Goal: Information Seeking & Learning: Learn about a topic

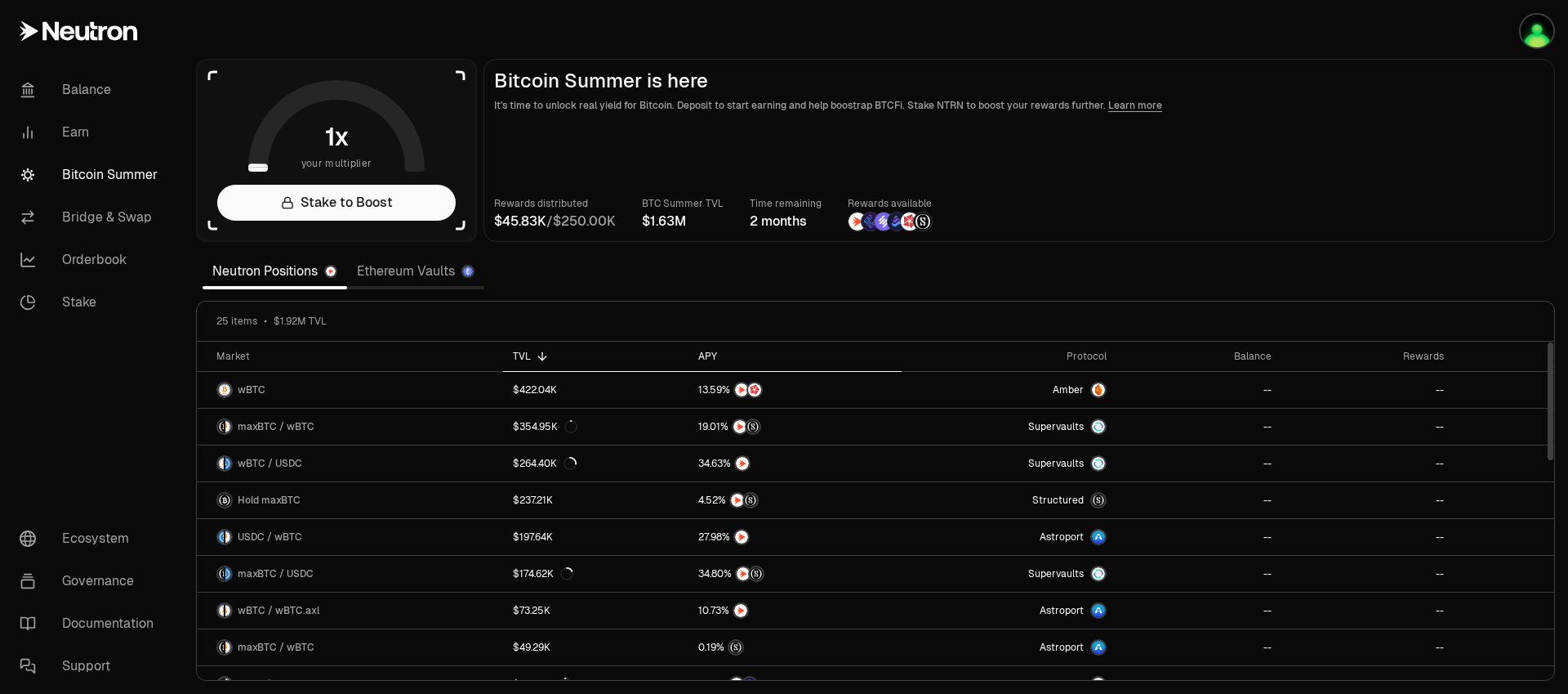
click at [710, 352] on div "APY" at bounding box center [794, 356] width 193 height 13
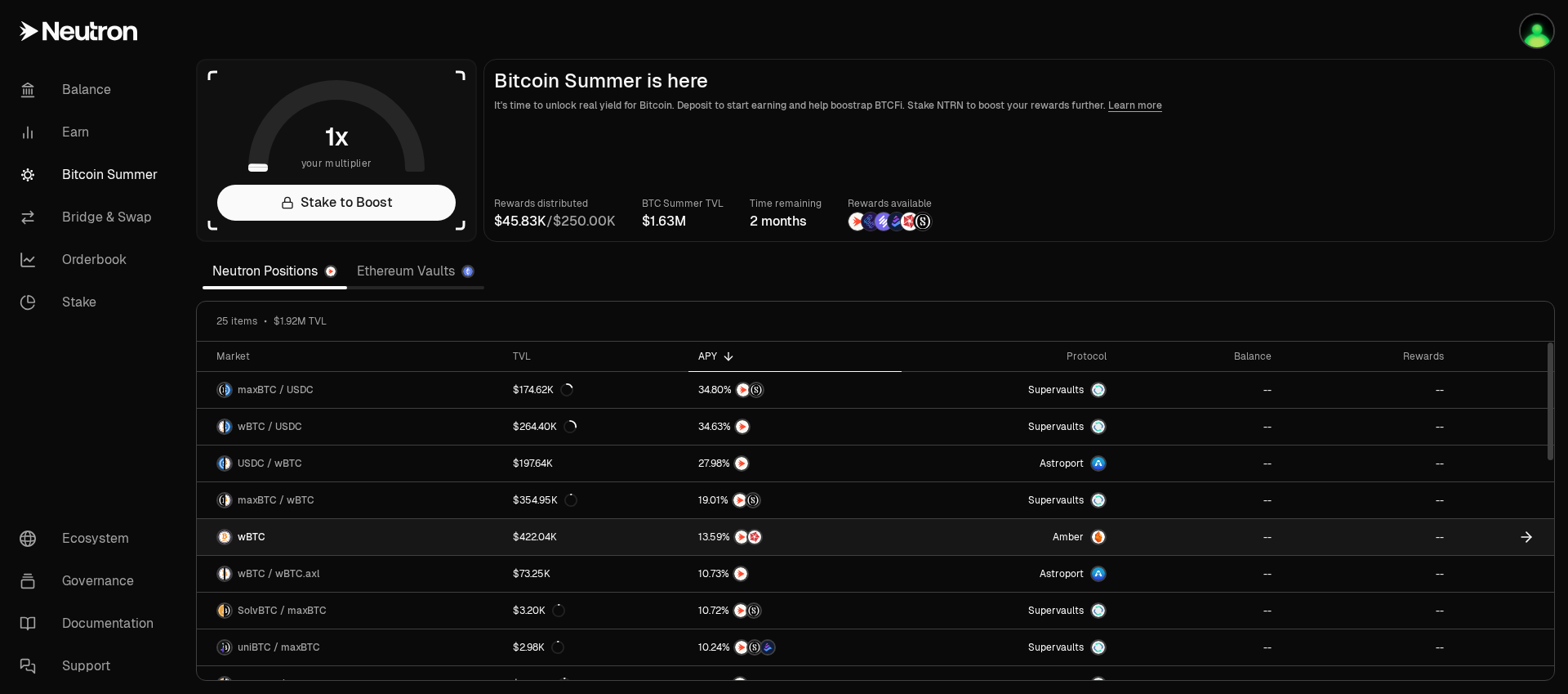
click at [255, 533] on span "wBTC" at bounding box center [251, 536] width 28 height 13
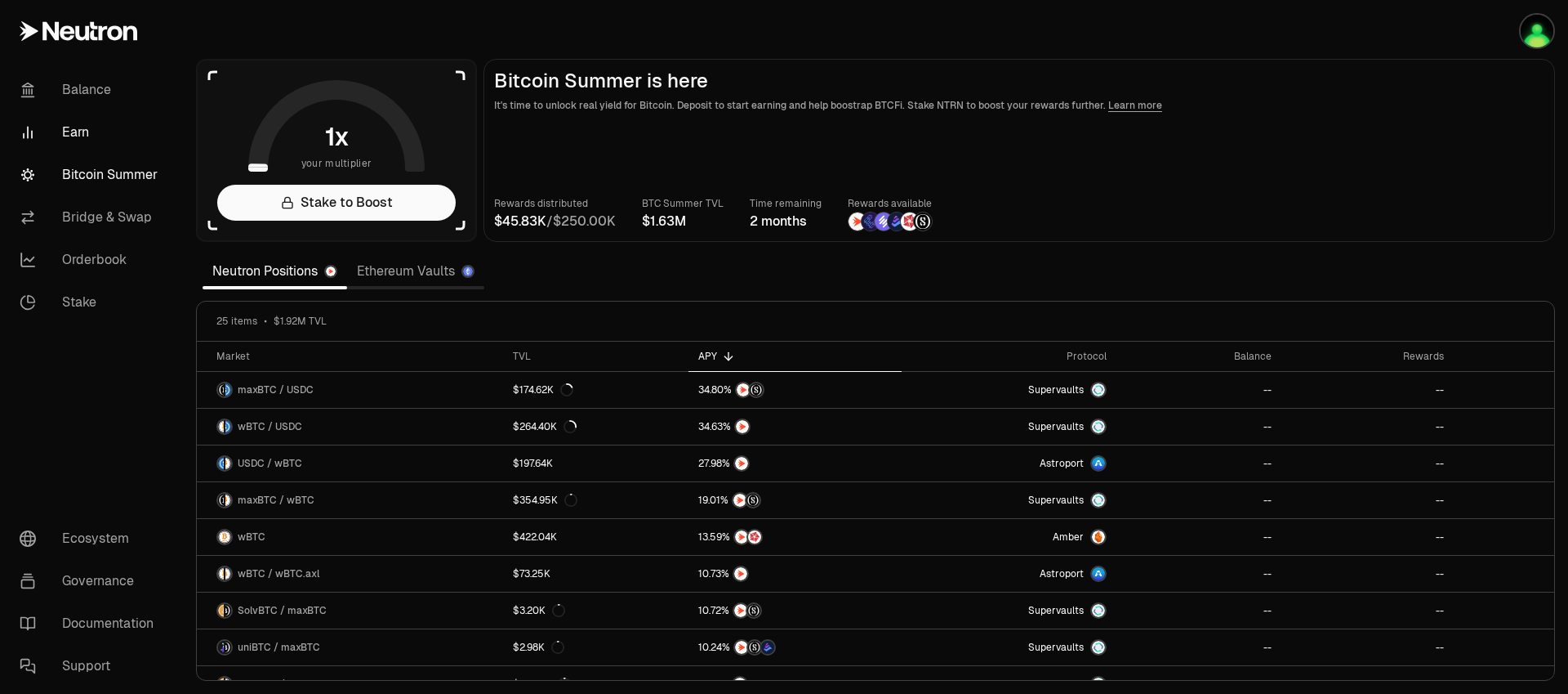
click at [105, 119] on link "Earn" at bounding box center [92, 132] width 170 height 43
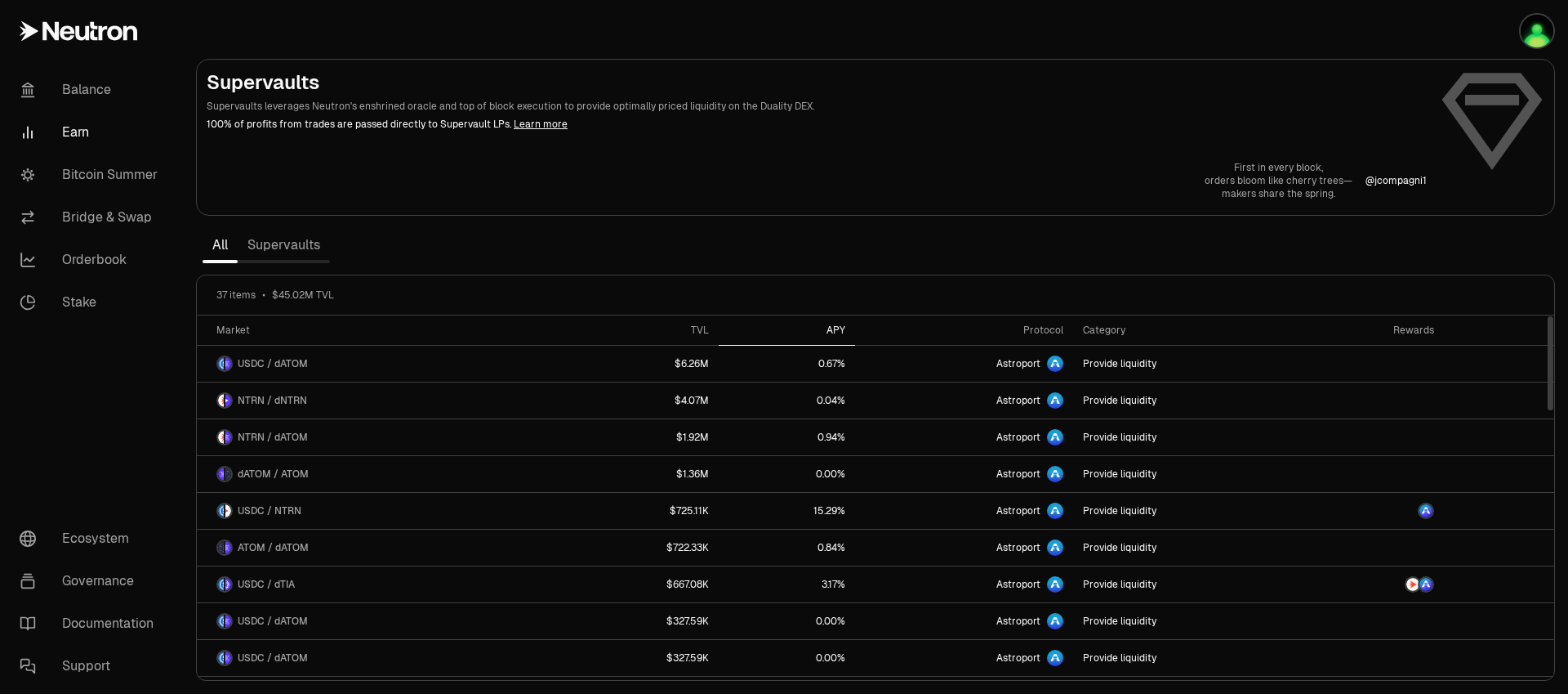
click at [840, 320] on th "APY" at bounding box center [786, 330] width 135 height 30
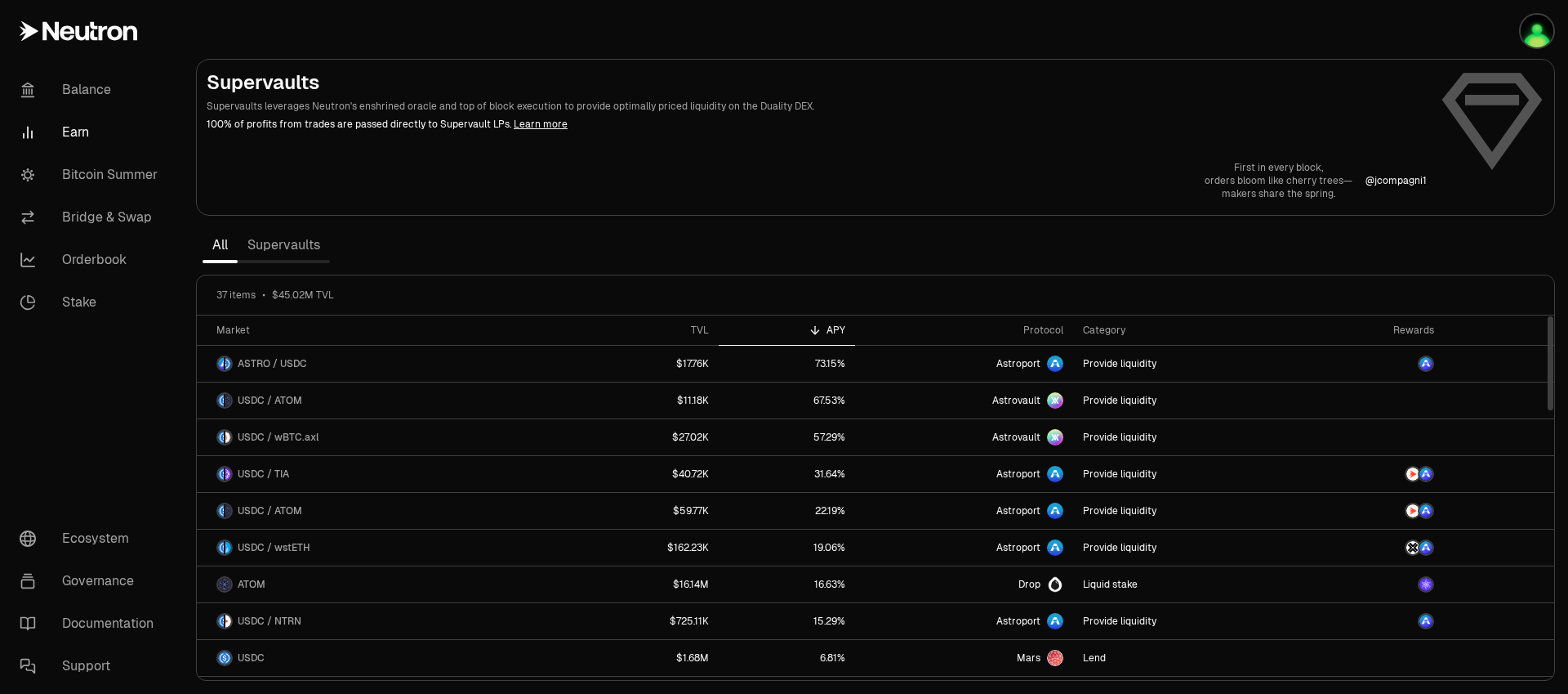
click at [838, 325] on div "APY" at bounding box center [787, 330] width 116 height 13
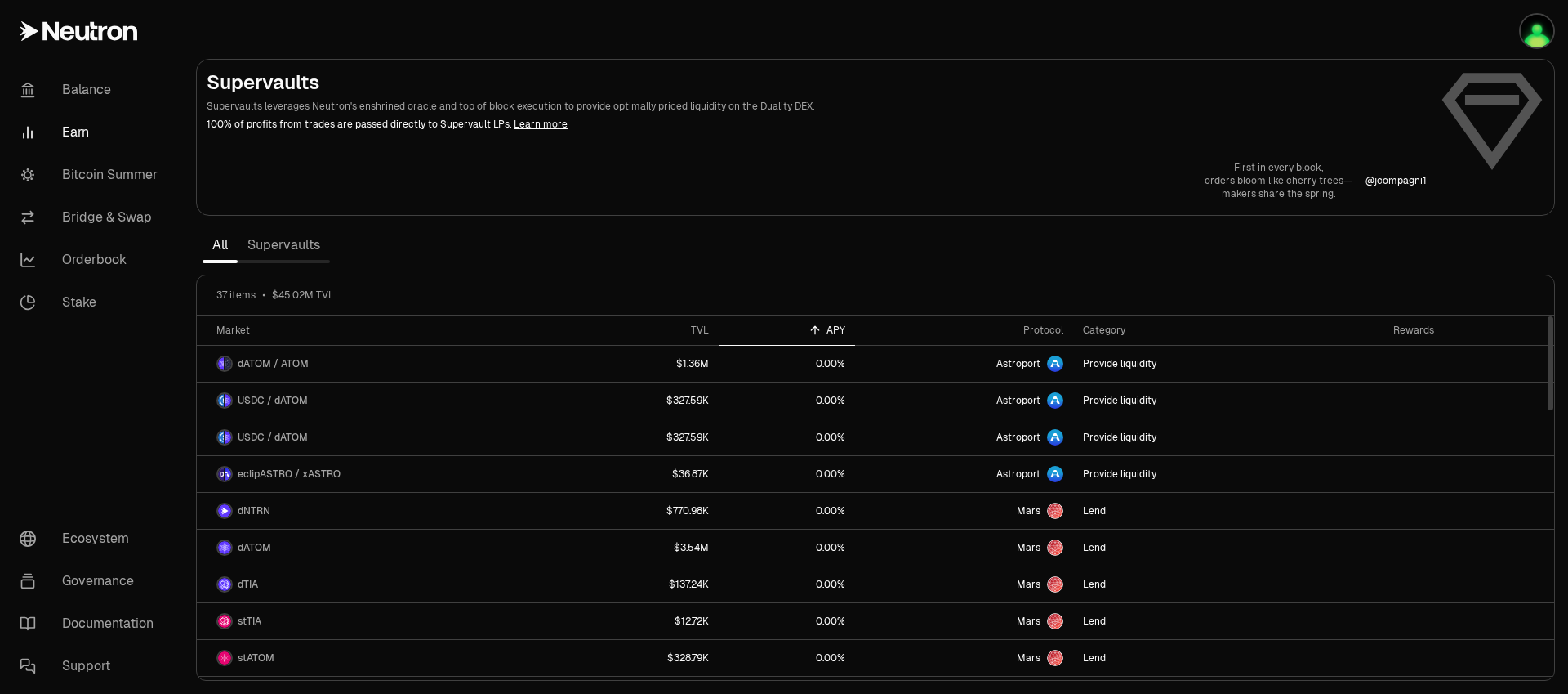
click at [838, 325] on div "APY" at bounding box center [787, 330] width 116 height 13
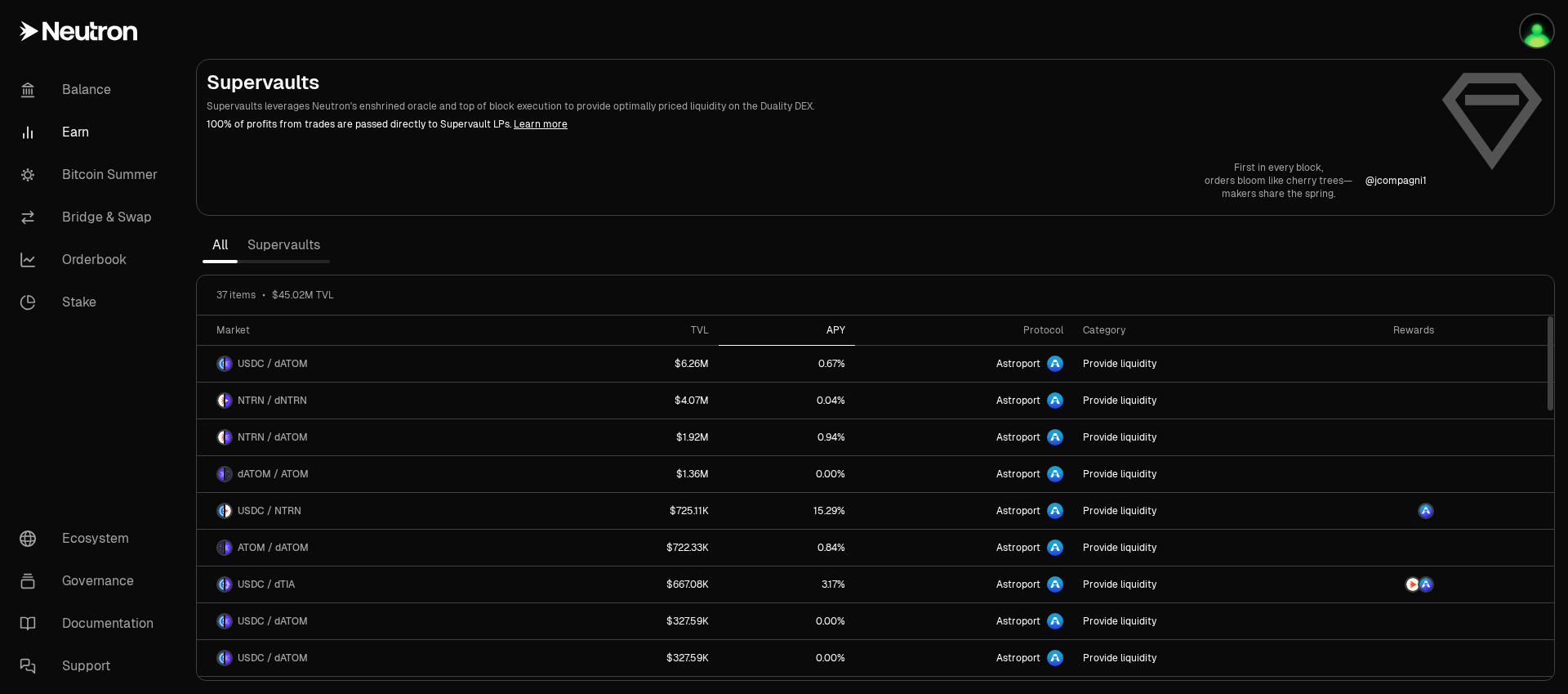
click at [838, 326] on div "APY" at bounding box center [787, 330] width 116 height 13
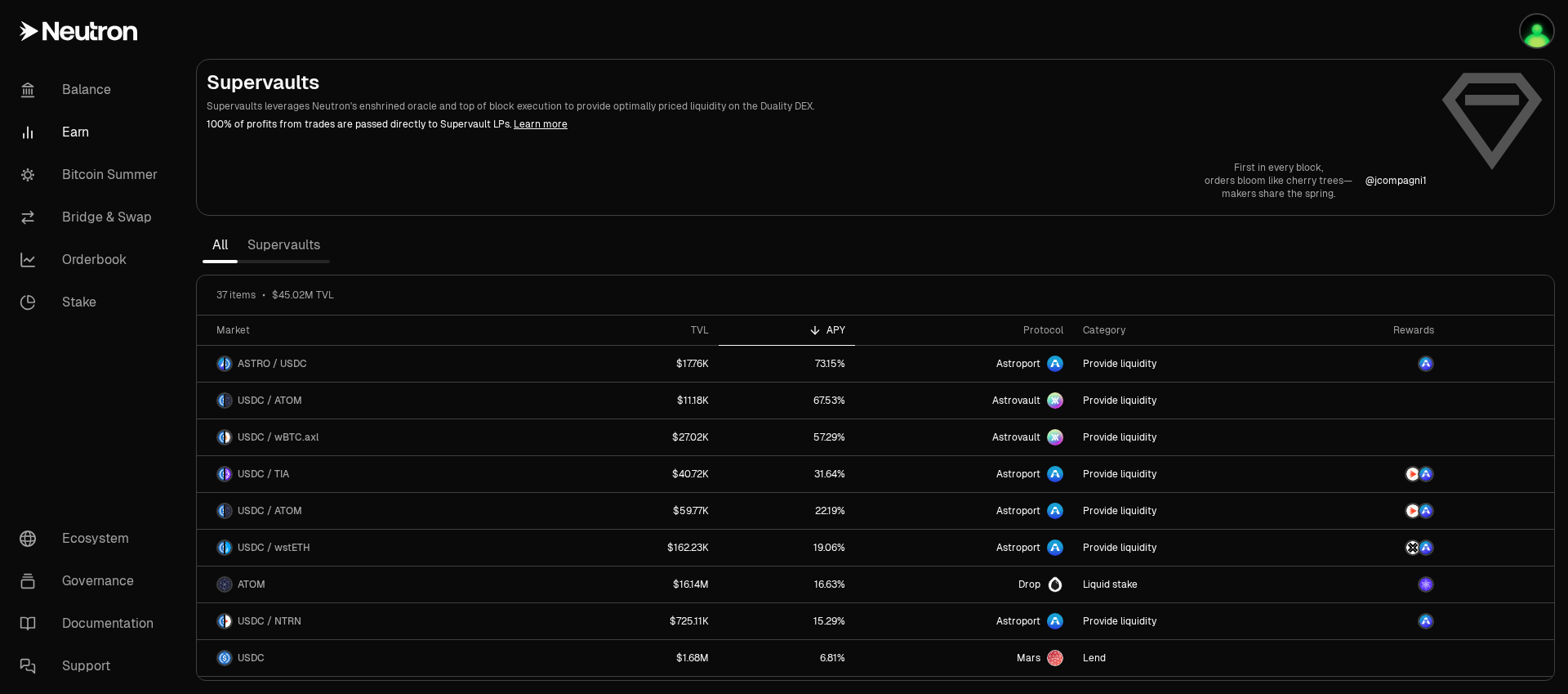
click at [265, 245] on link "Supervaults" at bounding box center [283, 245] width 92 height 32
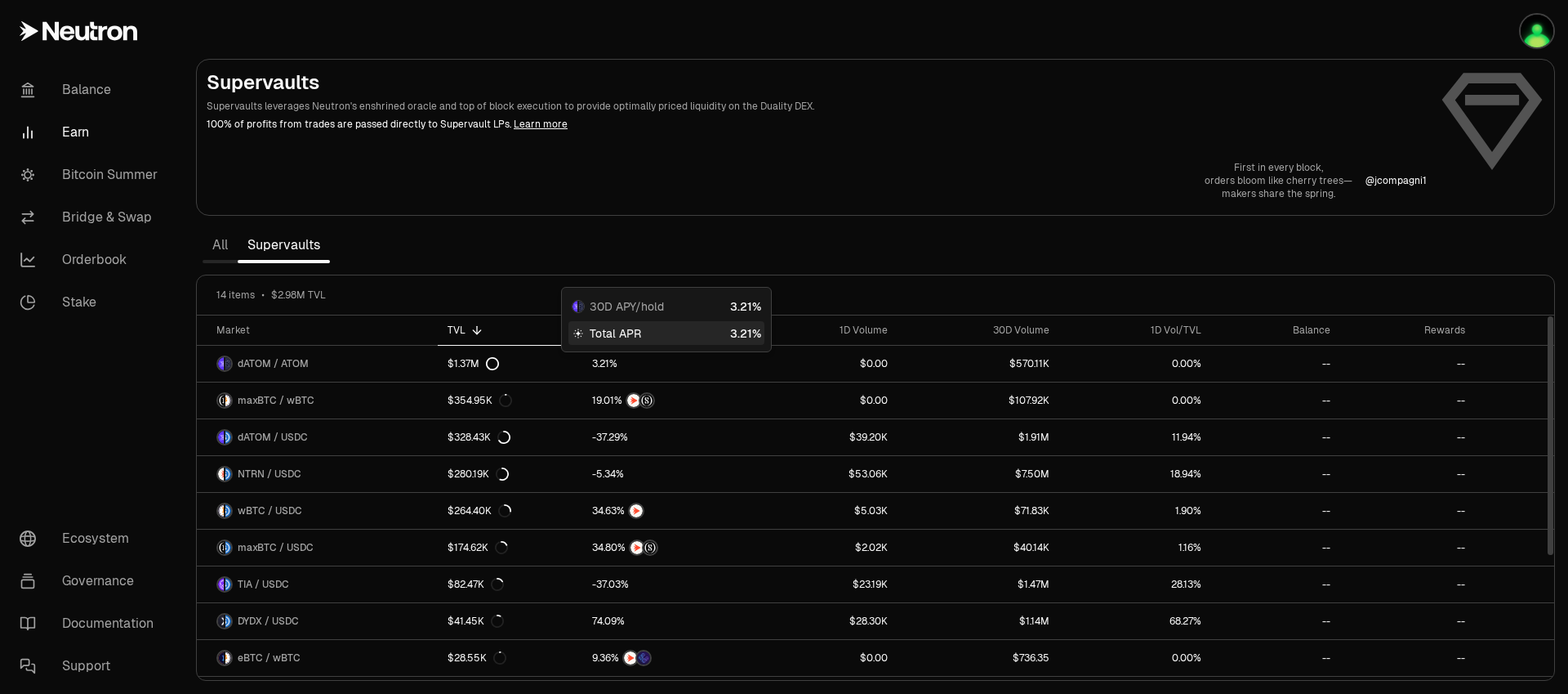
click at [594, 333] on span "Total APR" at bounding box center [615, 333] width 51 height 16
click at [597, 326] on div "APY" at bounding box center [667, 330] width 148 height 13
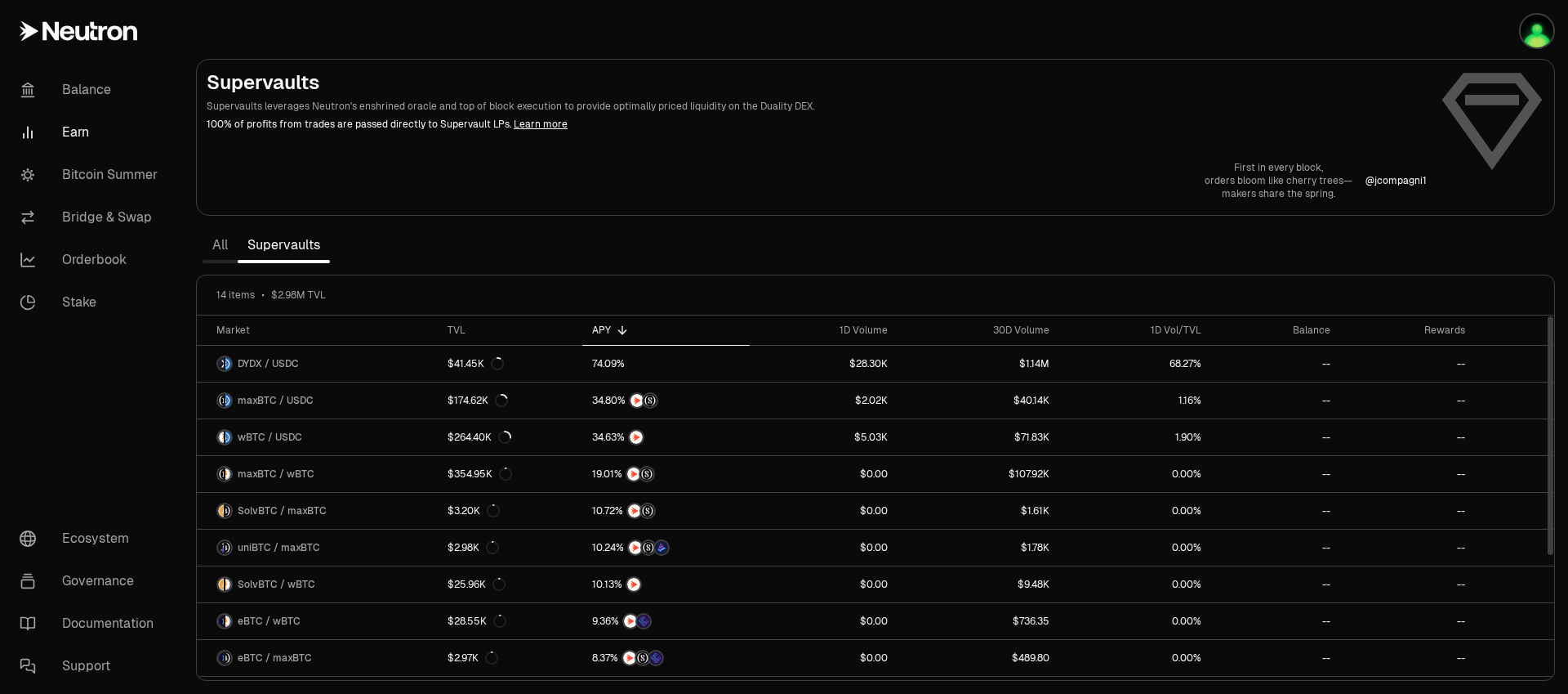
click at [601, 324] on div "APY" at bounding box center [667, 330] width 148 height 13
click at [128, 187] on link "Bitcoin Summer" at bounding box center [92, 175] width 170 height 43
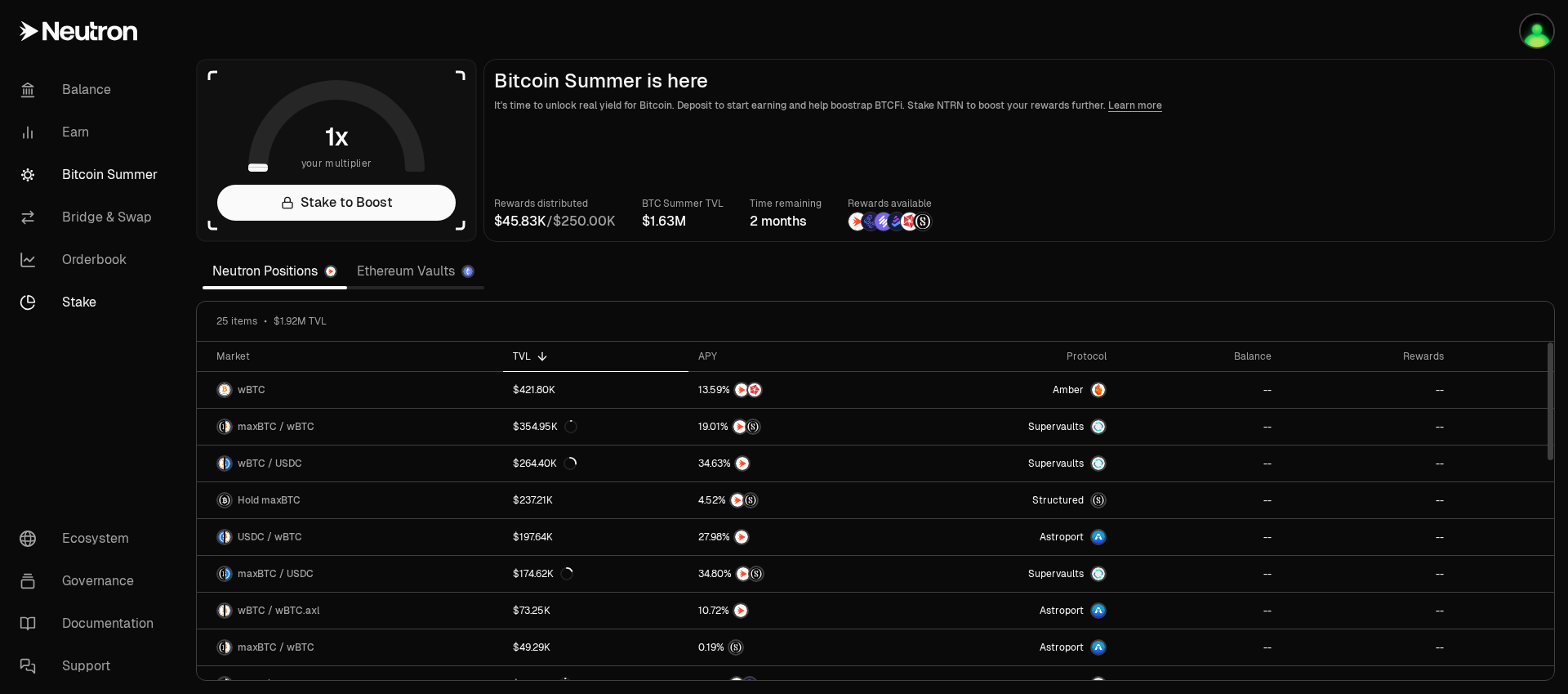
click at [78, 303] on link "Stake" at bounding box center [92, 302] width 170 height 43
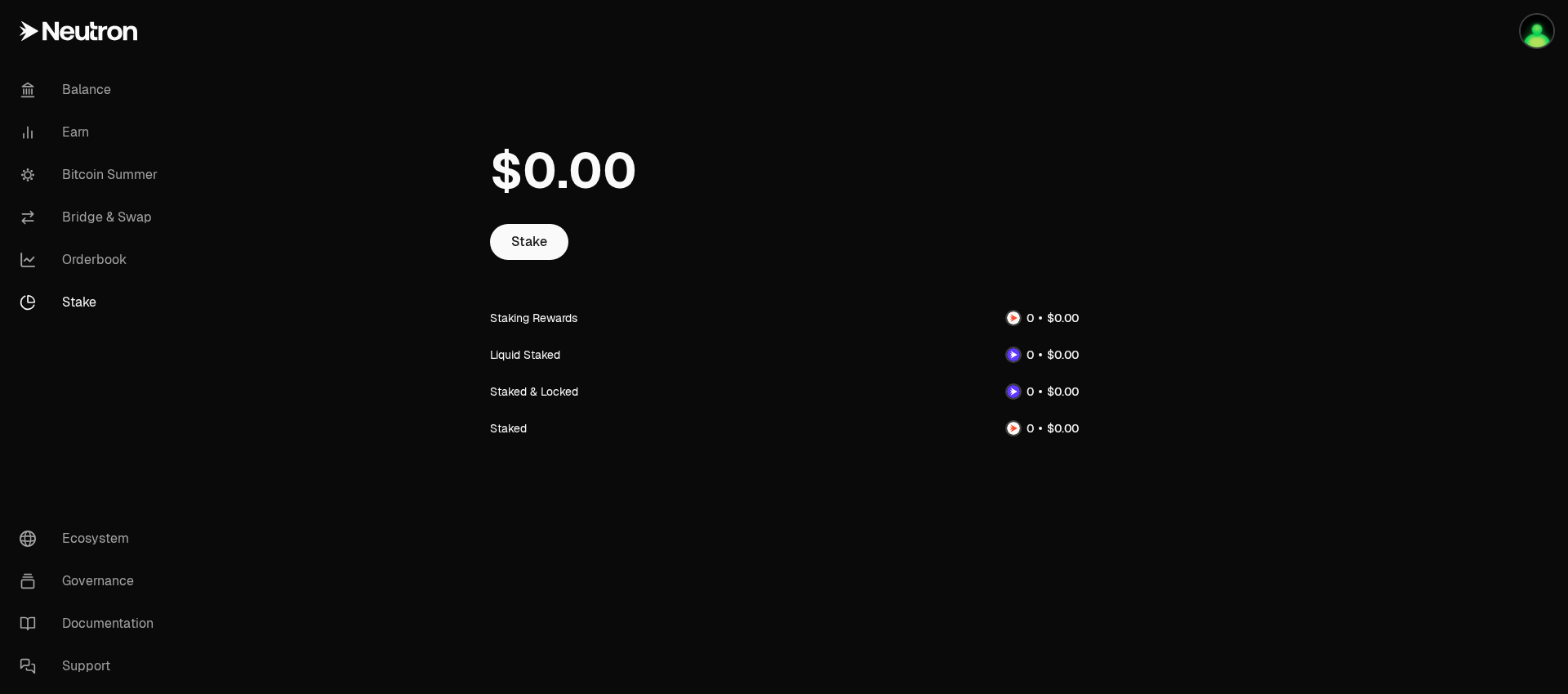
click at [594, 163] on span "0" at bounding box center [586, 171] width 34 height 61
click at [100, 171] on link "Bitcoin Summer" at bounding box center [92, 175] width 170 height 43
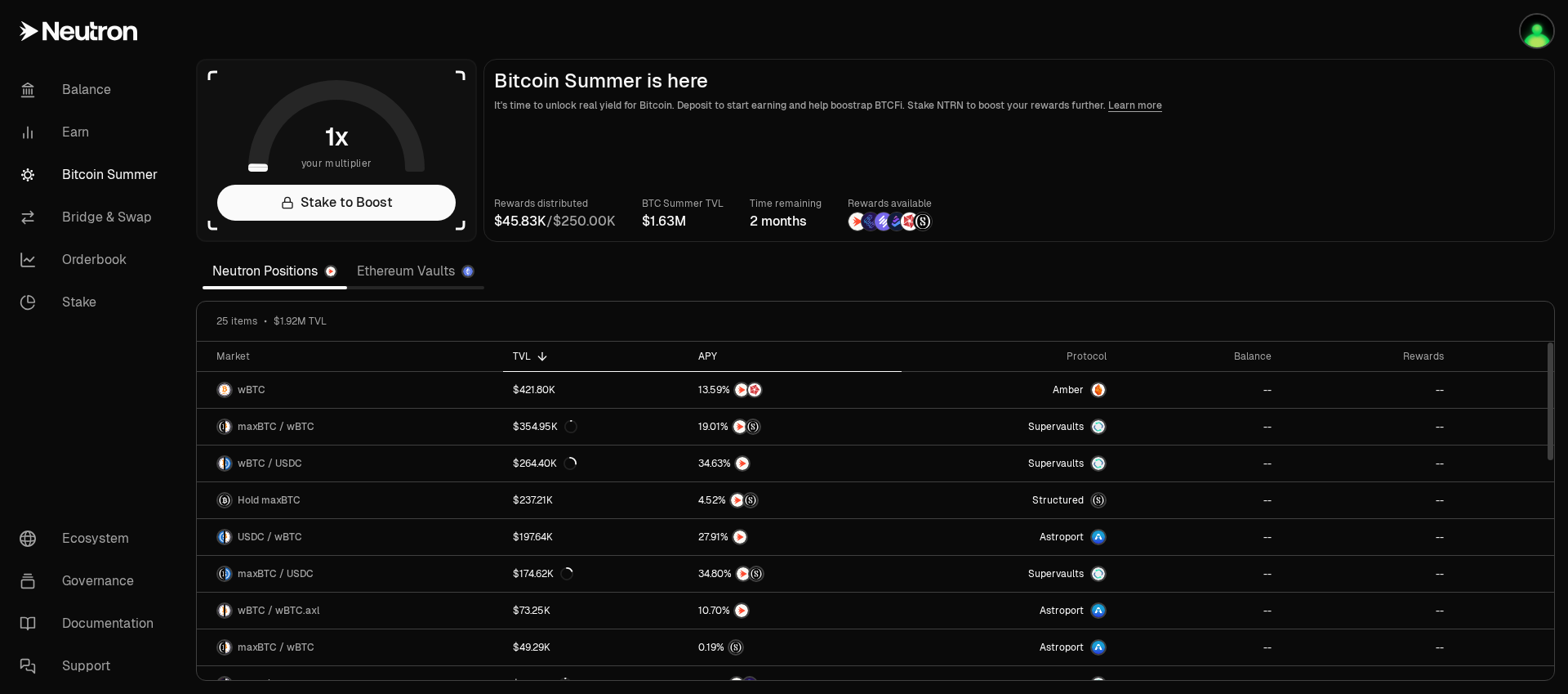
click at [701, 353] on div "APY" at bounding box center [794, 356] width 193 height 13
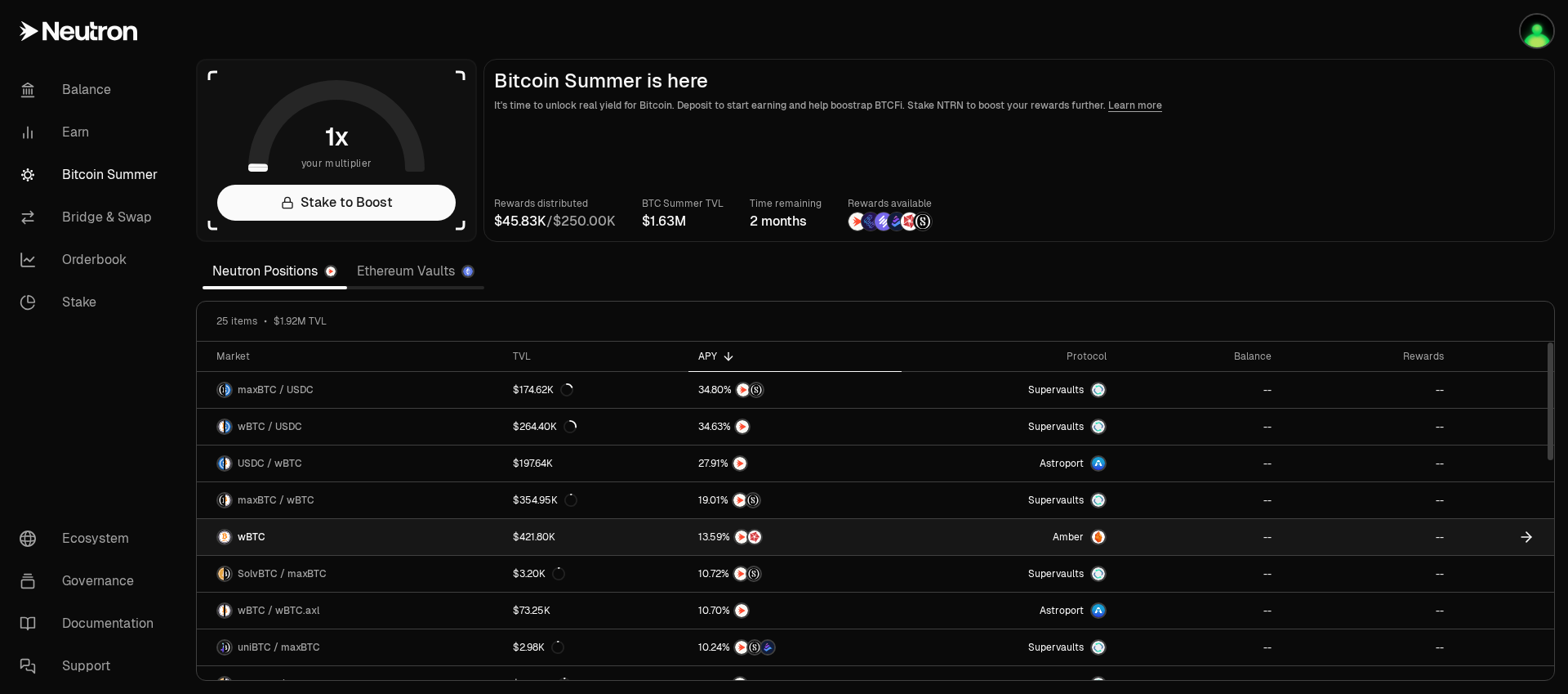
click at [260, 532] on span "wBTC" at bounding box center [251, 536] width 28 height 13
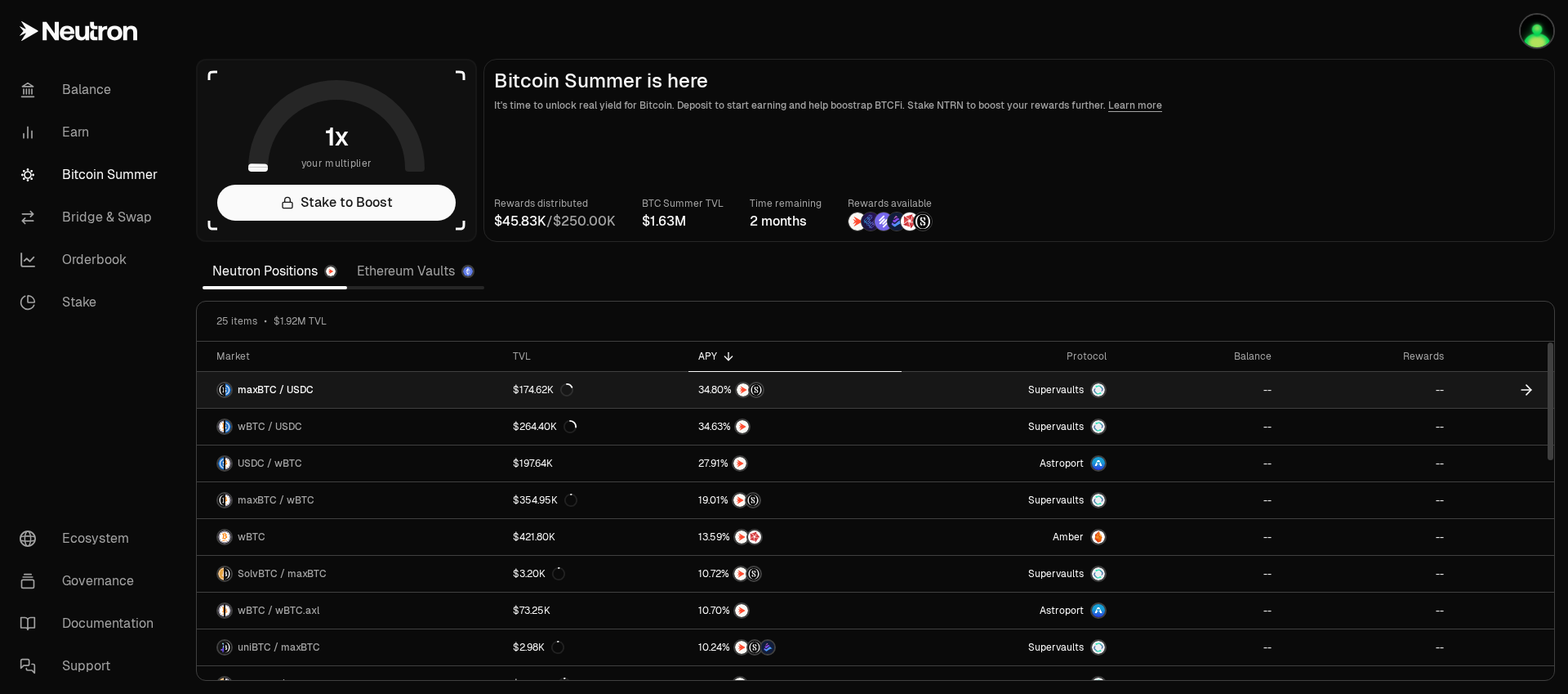
click at [288, 393] on span "maxBTC / USDC" at bounding box center [275, 389] width 76 height 13
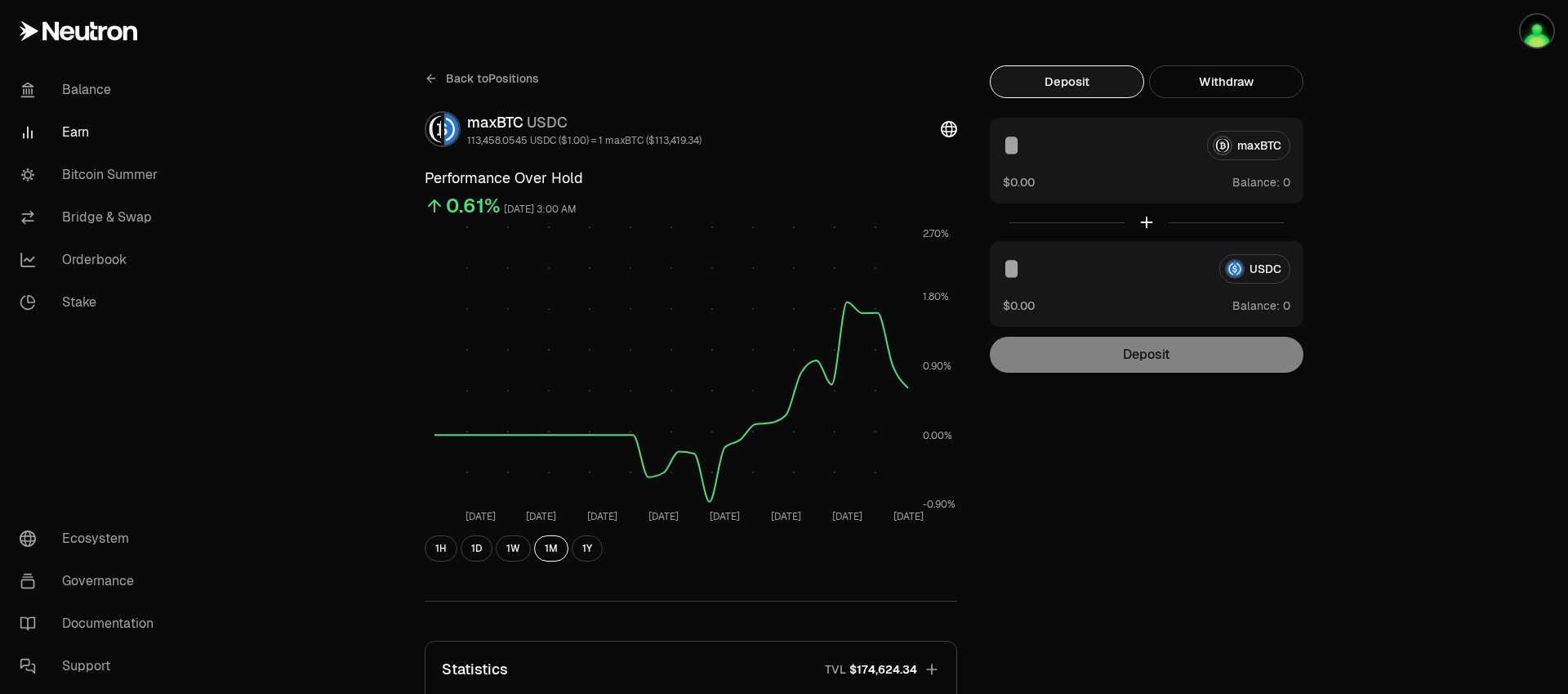
click at [437, 78] on icon at bounding box center [431, 77] width 13 height 13
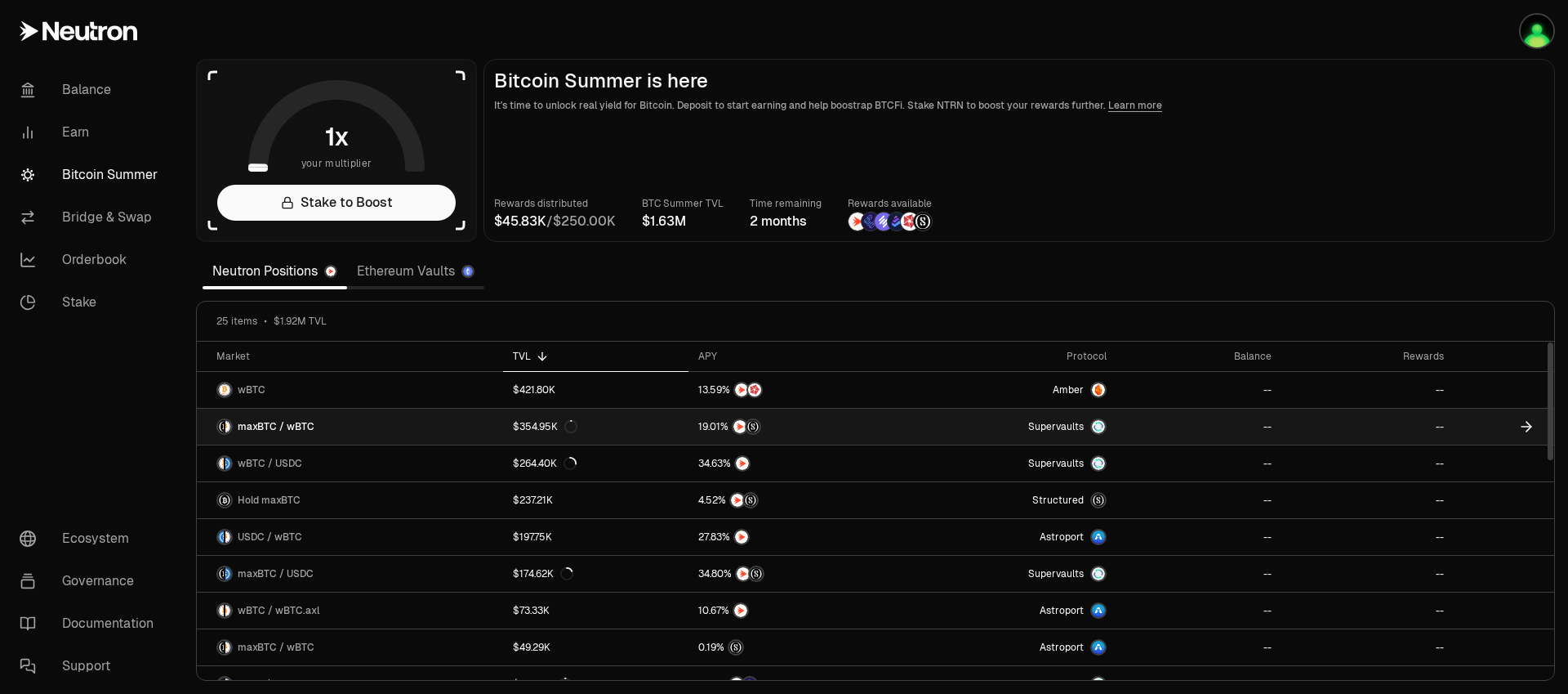
click at [300, 425] on span "maxBTC / wBTC" at bounding box center [276, 426] width 77 height 13
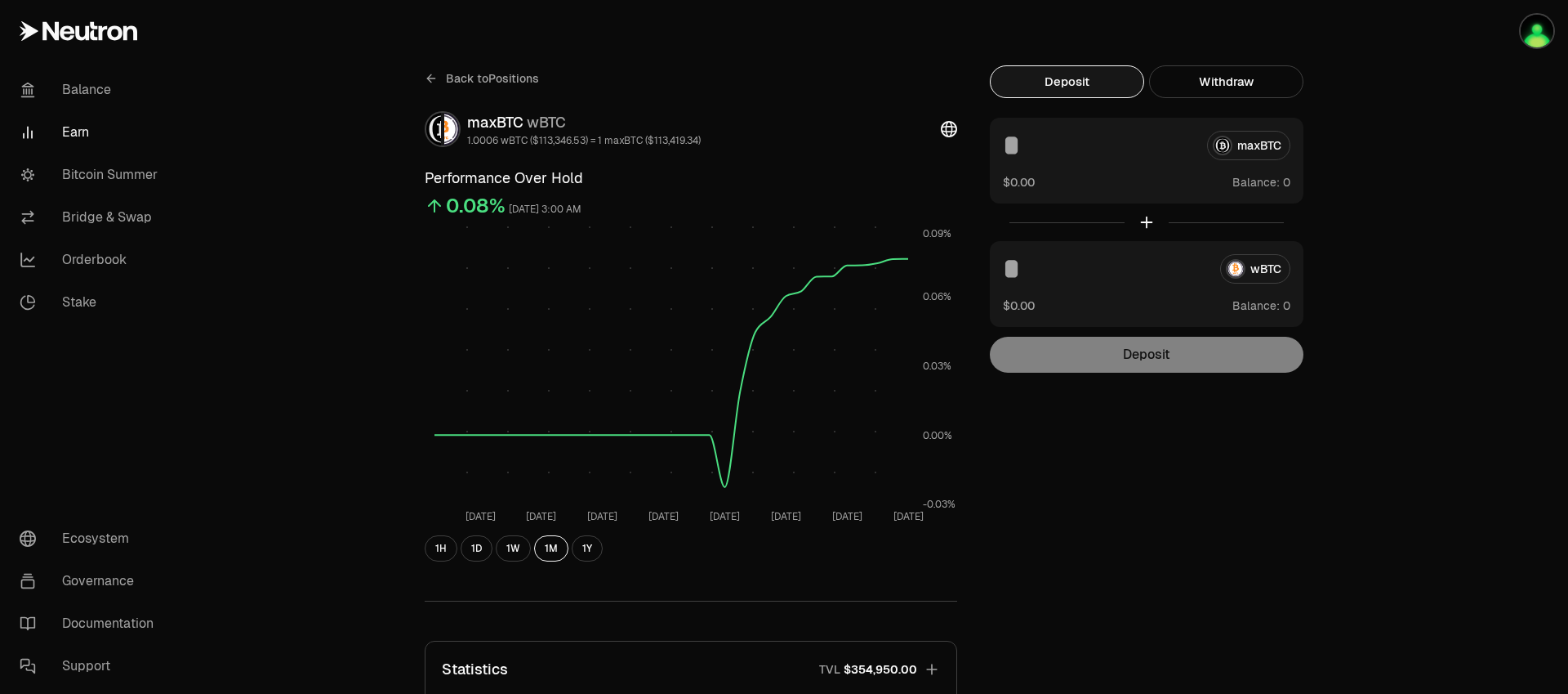
click at [1249, 271] on div "wBTC" at bounding box center [1147, 268] width 288 height 30
click at [89, 531] on link "Ecosystem" at bounding box center [92, 538] width 170 height 43
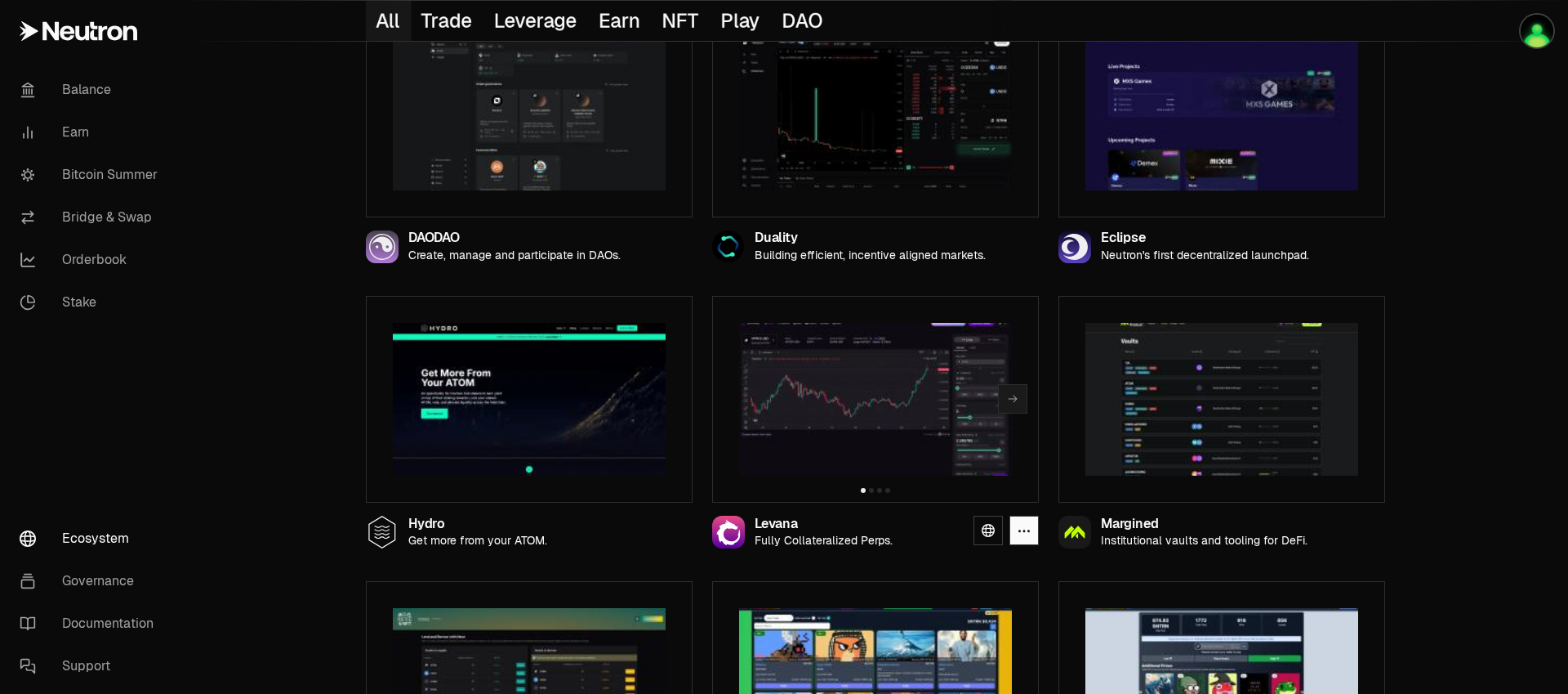
scroll to position [1105, 0]
